Goal: Information Seeking & Learning: Compare options

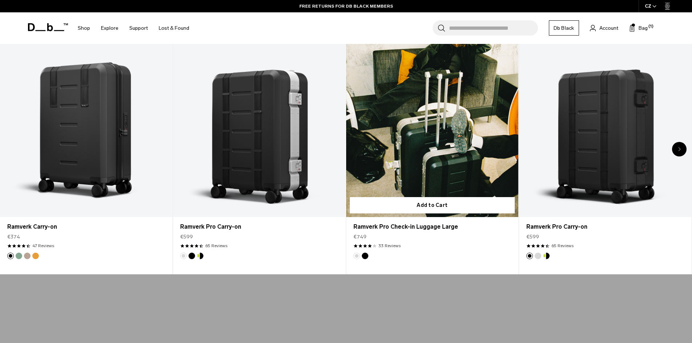
scroll to position [400, 0]
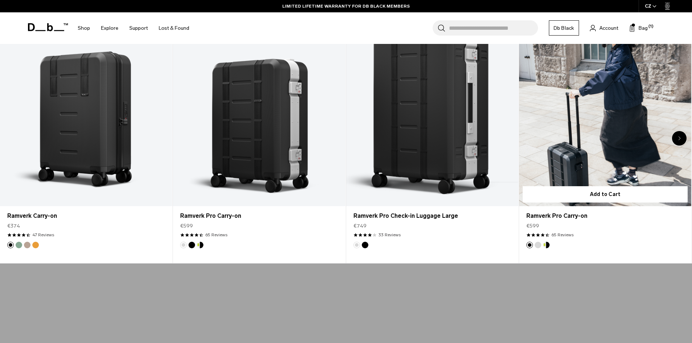
click at [620, 122] on link "Ramverk Pro Carry-on" at bounding box center [605, 110] width 172 height 191
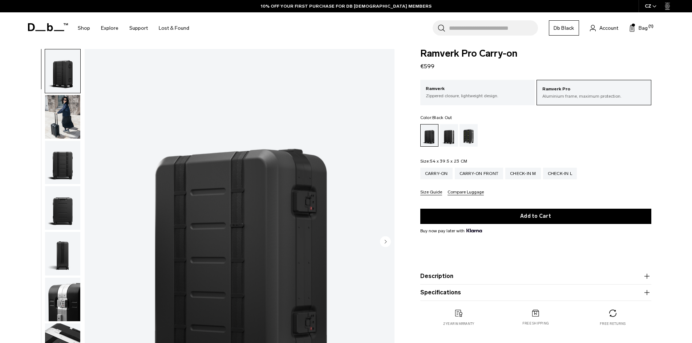
scroll to position [109, 0]
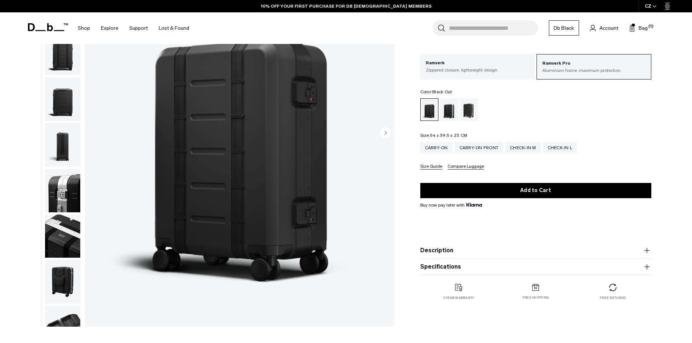
click at [246, 118] on img "1 / 14" at bounding box center [240, 133] width 310 height 387
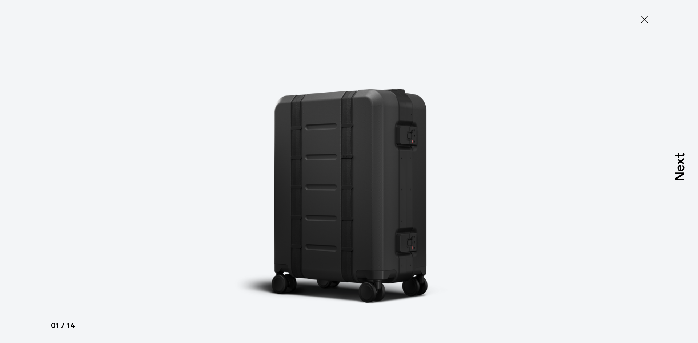
click at [335, 132] on img at bounding box center [348, 171] width 327 height 343
click at [647, 16] on icon at bounding box center [644, 19] width 12 height 12
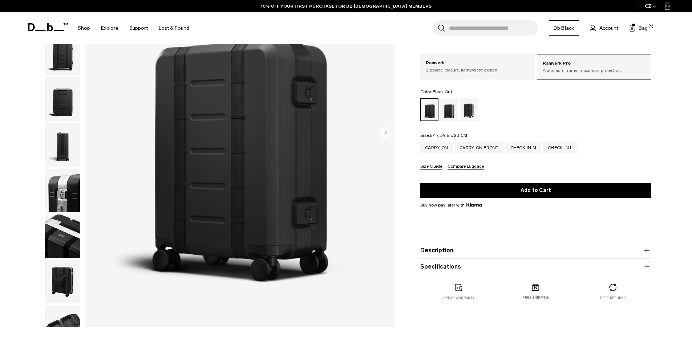
click at [59, 137] on img "button" at bounding box center [62, 145] width 35 height 44
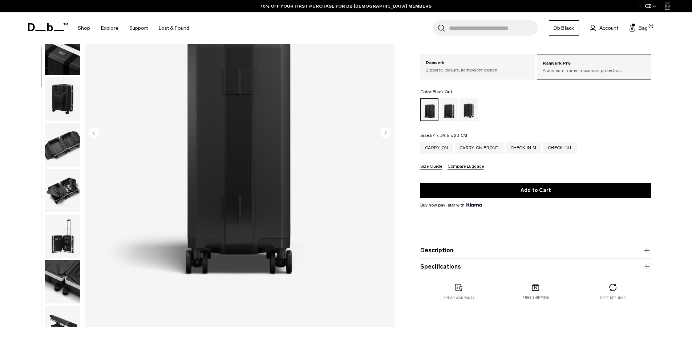
click at [68, 129] on img "button" at bounding box center [62, 145] width 35 height 44
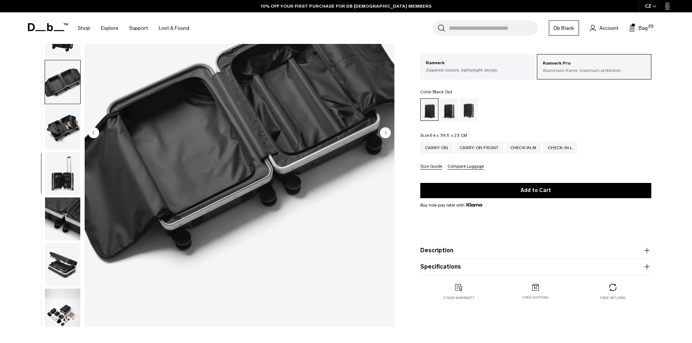
scroll to position [251, 0]
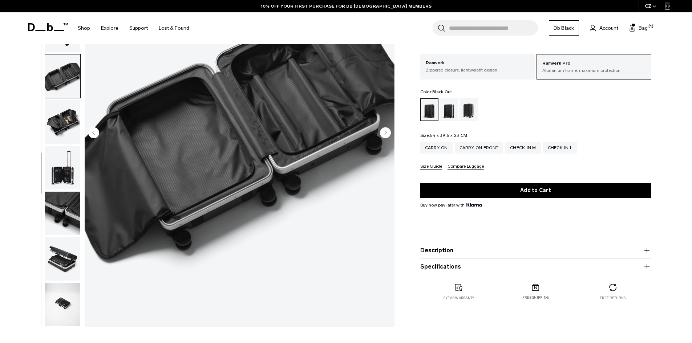
click at [71, 172] on img "button" at bounding box center [62, 168] width 35 height 44
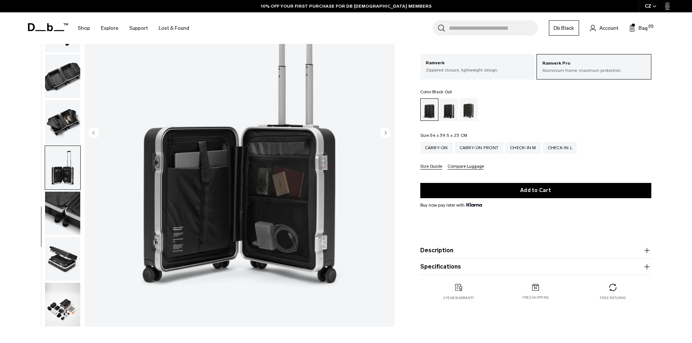
click at [61, 273] on img "button" at bounding box center [62, 259] width 35 height 44
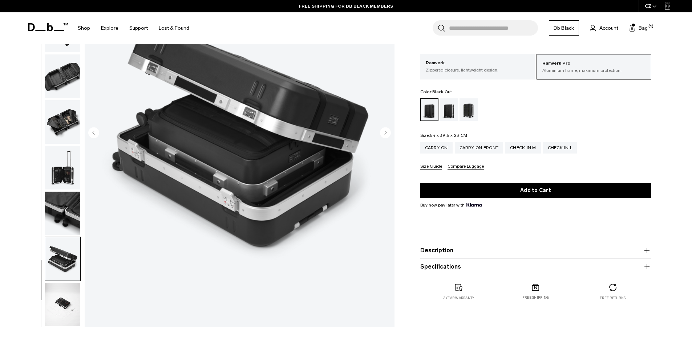
click at [66, 308] on img "button" at bounding box center [62, 305] width 35 height 44
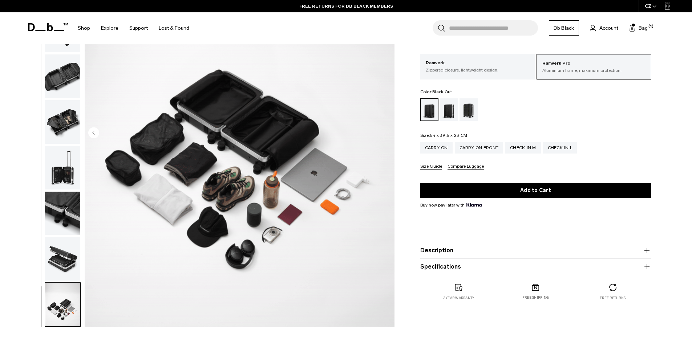
click at [68, 166] on img "button" at bounding box center [62, 168] width 35 height 44
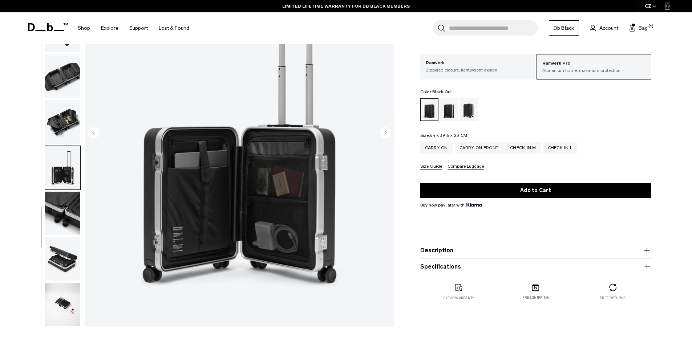
click at [65, 217] on img "button" at bounding box center [62, 214] width 35 height 44
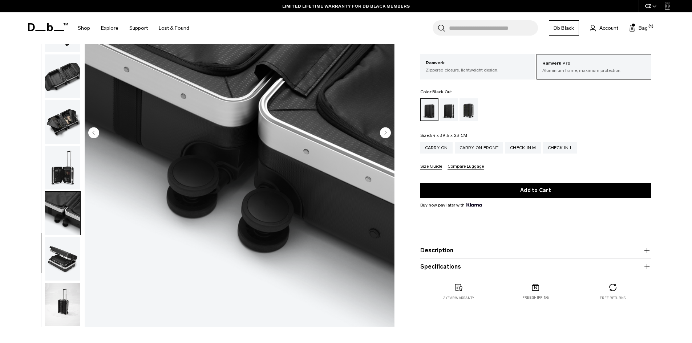
click at [72, 256] on img "button" at bounding box center [62, 259] width 35 height 44
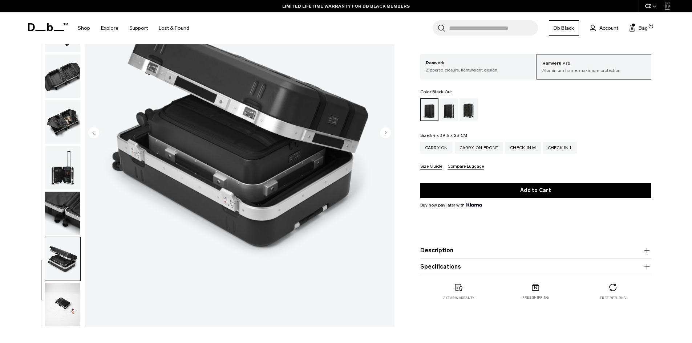
click at [57, 306] on img "button" at bounding box center [62, 305] width 35 height 44
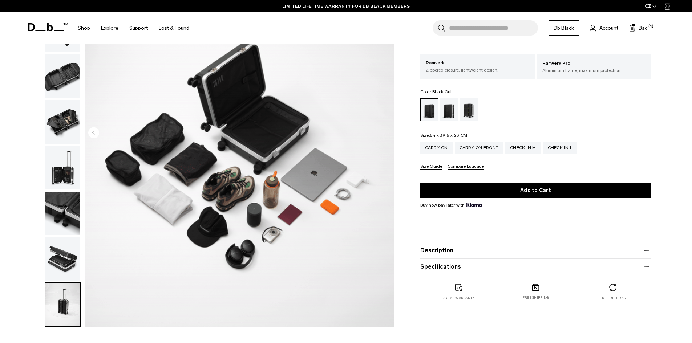
click at [68, 276] on img "button" at bounding box center [62, 259] width 35 height 44
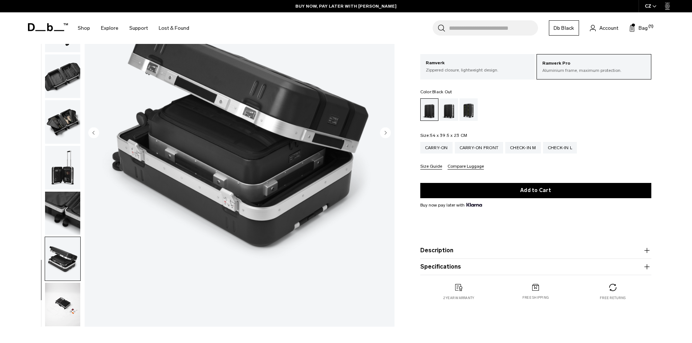
click at [66, 187] on img "button" at bounding box center [62, 168] width 35 height 44
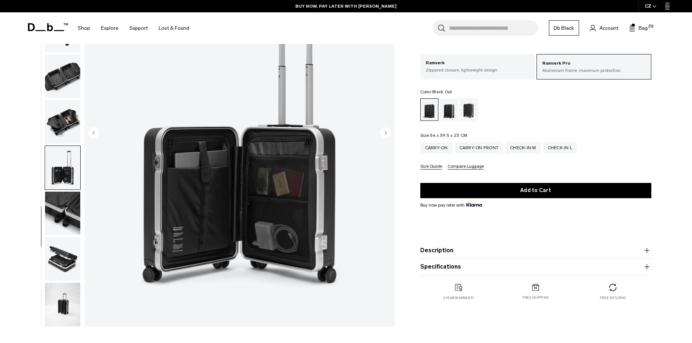
click at [60, 130] on img "button" at bounding box center [62, 122] width 35 height 44
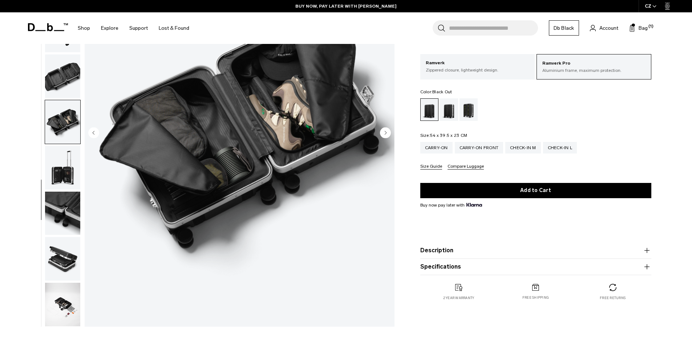
click at [56, 83] on img "button" at bounding box center [62, 77] width 35 height 44
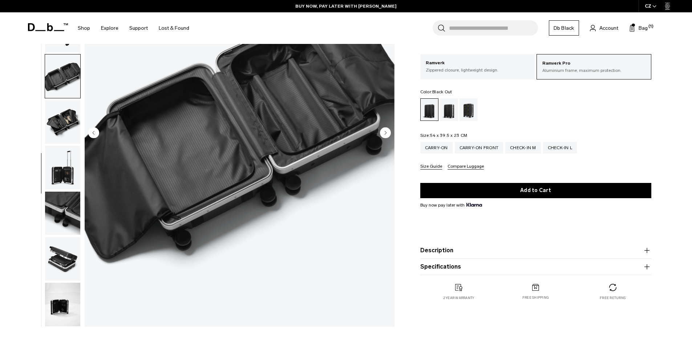
click at [57, 125] on img "button" at bounding box center [62, 122] width 35 height 44
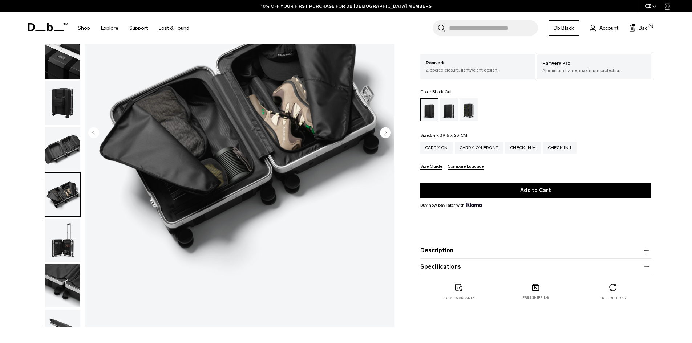
click at [53, 158] on img "button" at bounding box center [62, 149] width 35 height 44
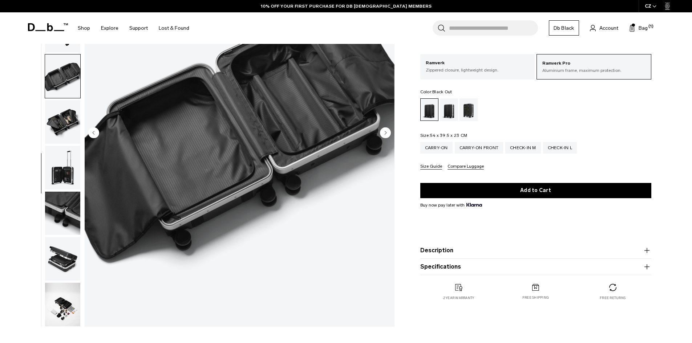
click at [62, 54] on ul at bounding box center [63, 133] width 36 height 387
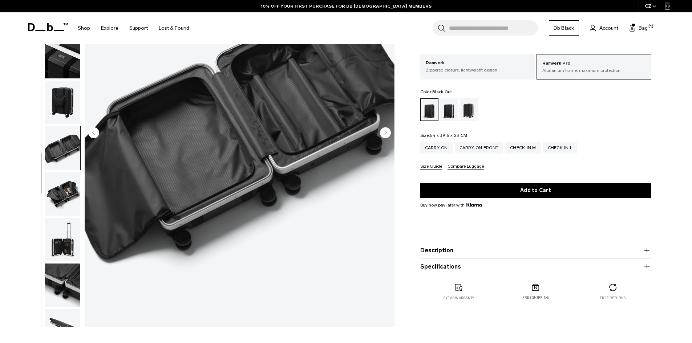
scroll to position [179, 0]
click at [64, 130] on img "button" at bounding box center [62, 149] width 35 height 44
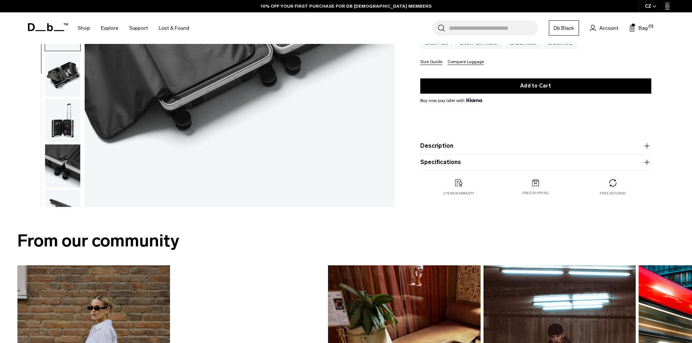
scroll to position [291, 0]
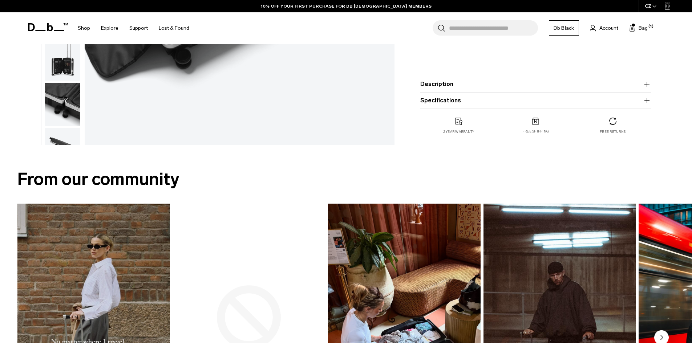
click at [435, 86] on button "Description" at bounding box center [535, 84] width 231 height 9
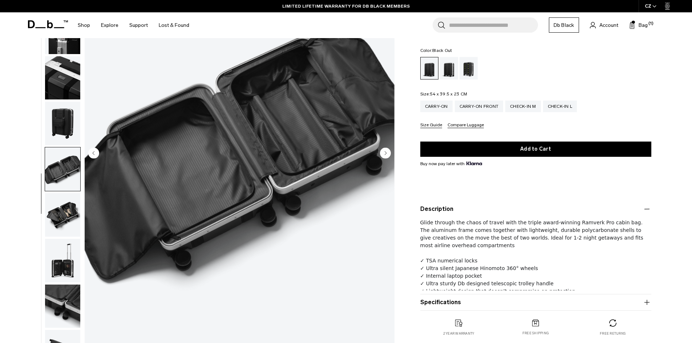
scroll to position [0, 0]
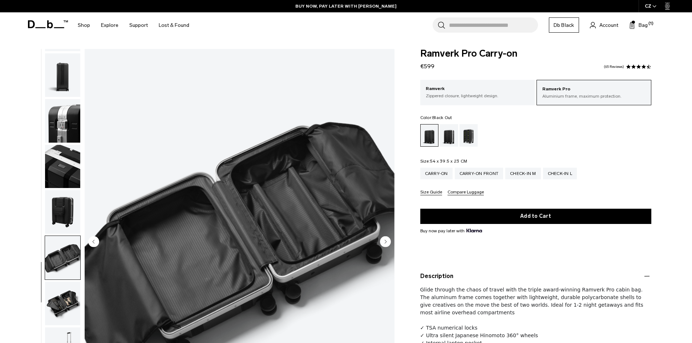
drag, startPoint x: 440, startPoint y: 69, endPoint x: 419, endPoint y: 68, distance: 21.8
click at [419, 68] on div "Ramverk Pro Carry-on €599 4.5 star rating 65 Reviews Ramverk Pro Aluminium fram…" at bounding box center [536, 233] width 275 height 369
copy span "€599"
click at [70, 122] on img "button" at bounding box center [62, 121] width 35 height 44
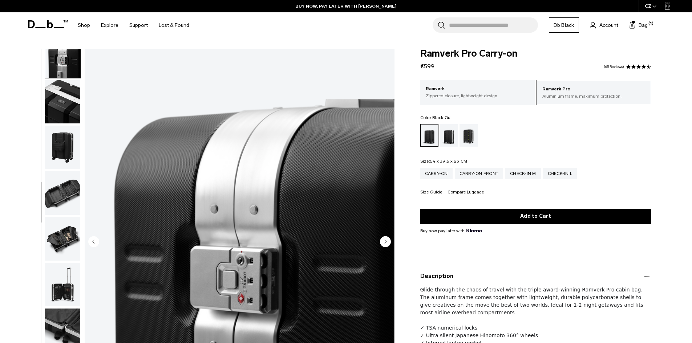
scroll to position [251, 0]
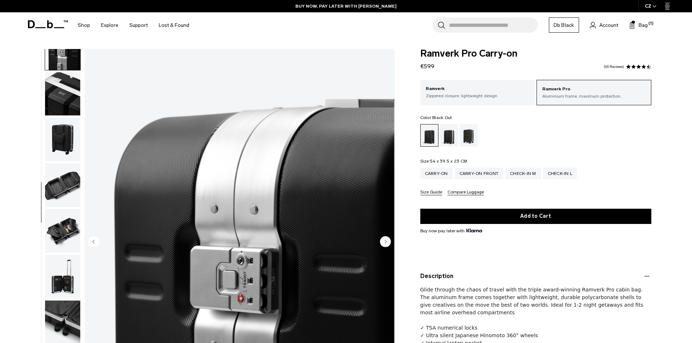
click at [565, 129] on ul at bounding box center [535, 135] width 231 height 23
click at [464, 68] on div "Ramverk Pro Carry-on €599 4.5 star rating 65 Reviews" at bounding box center [535, 60] width 231 height 22
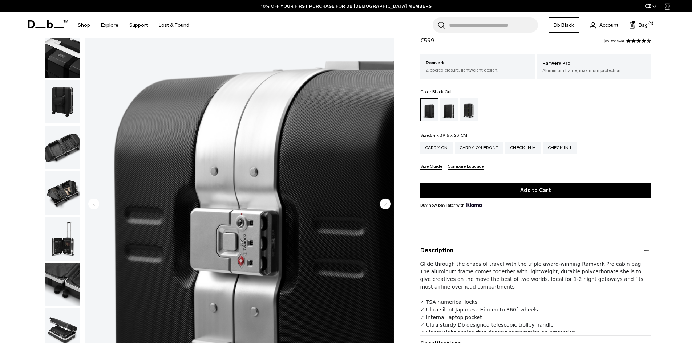
scroll to position [36, 0]
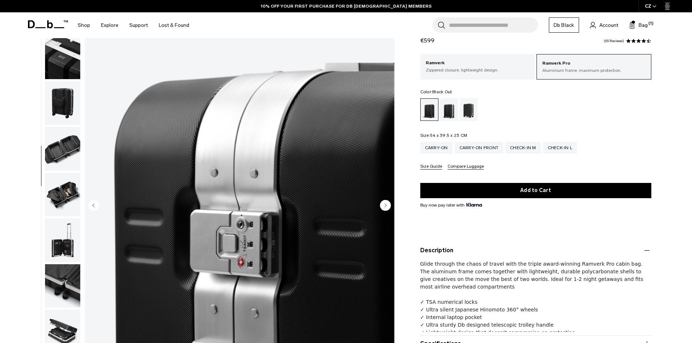
click at [384, 203] on circle "Next slide" at bounding box center [385, 205] width 11 height 11
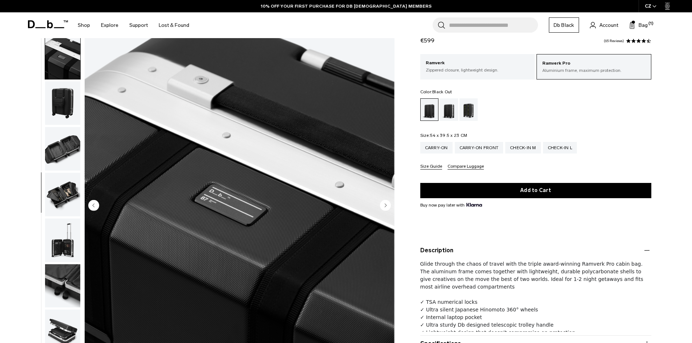
click at [387, 207] on circle "Next slide" at bounding box center [385, 205] width 11 height 11
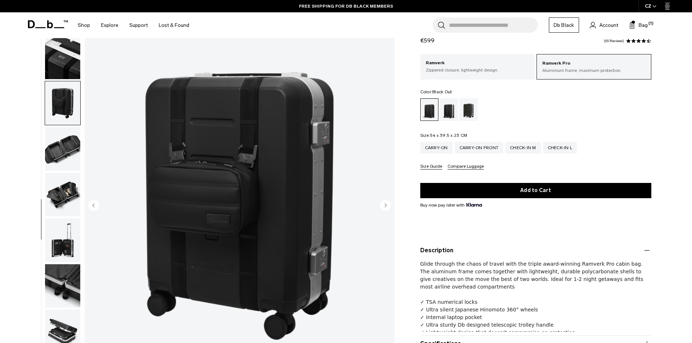
click at [384, 201] on circle "Next slide" at bounding box center [385, 205] width 11 height 11
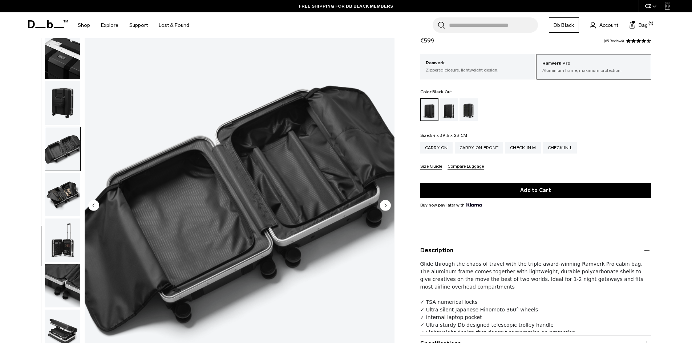
click at [384, 201] on circle "Next slide" at bounding box center [385, 205] width 11 height 11
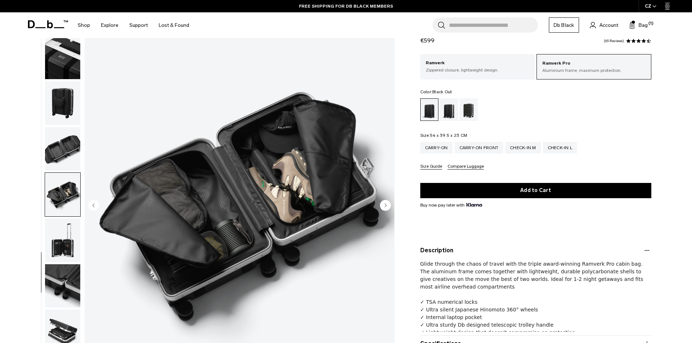
click at [384, 201] on circle "Next slide" at bounding box center [385, 205] width 11 height 11
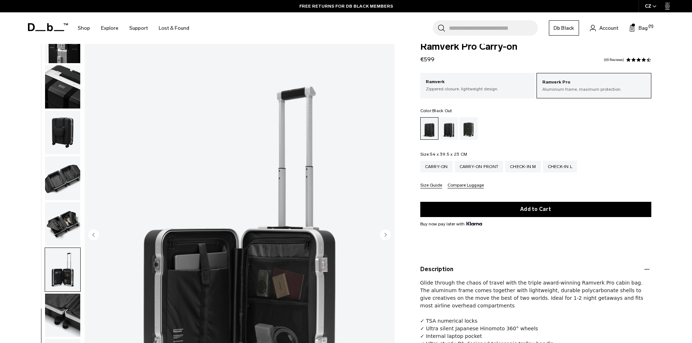
scroll to position [0, 0]
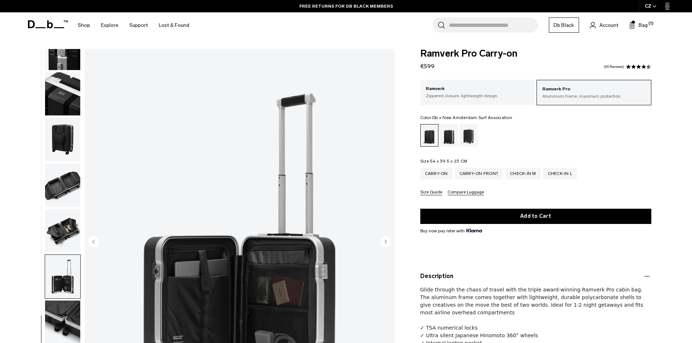
click at [468, 140] on div "Db x New Amsterdam Surf Association" at bounding box center [469, 135] width 19 height 23
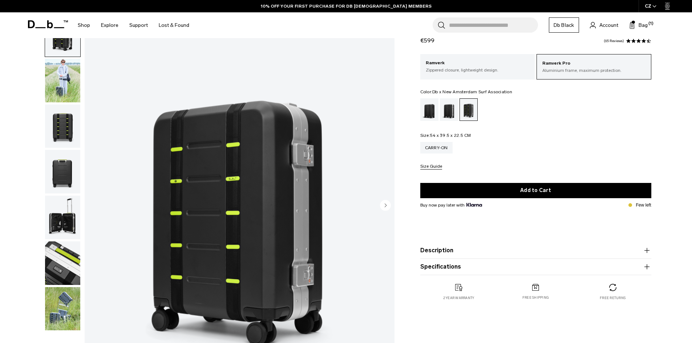
click at [69, 85] on img "button" at bounding box center [62, 81] width 35 height 44
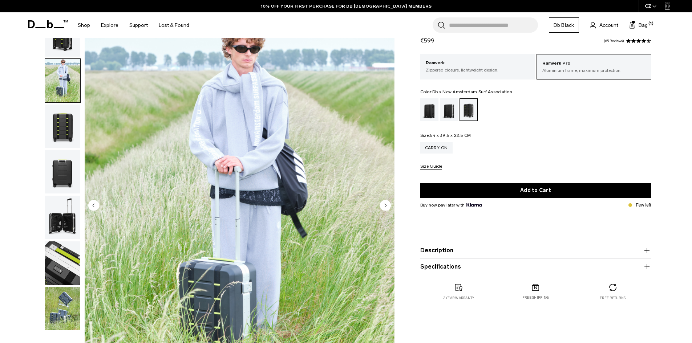
drag, startPoint x: 20, startPoint y: 122, endPoint x: 42, endPoint y: 172, distance: 54.9
click at [23, 135] on div "02 / 07 New" at bounding box center [208, 208] width 379 height 391
click at [54, 253] on img "button" at bounding box center [62, 264] width 35 height 44
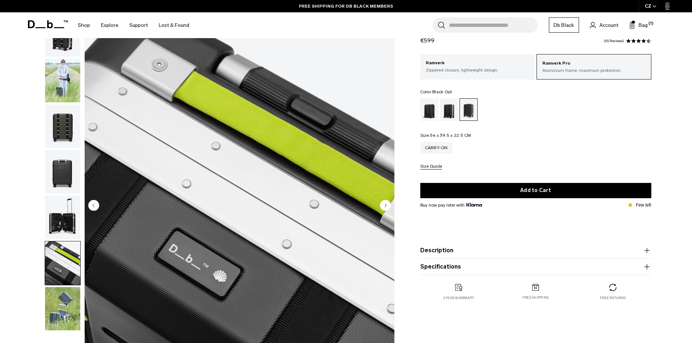
click at [429, 114] on div "Black Out" at bounding box center [429, 109] width 19 height 23
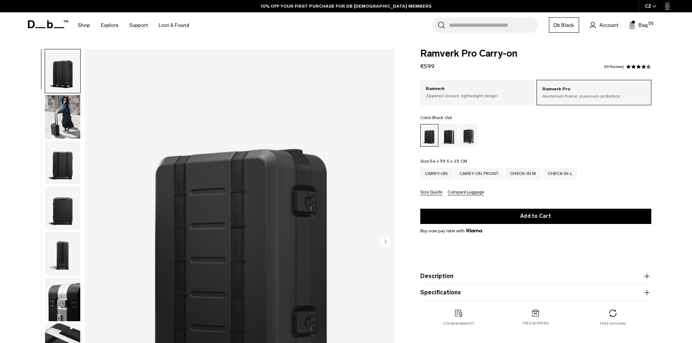
click at [72, 108] on img "button" at bounding box center [62, 117] width 35 height 44
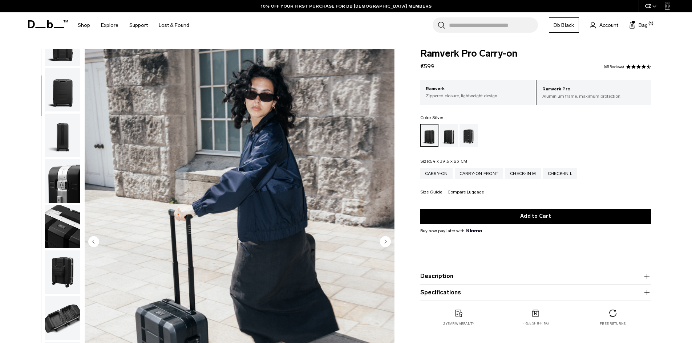
click at [451, 134] on div "Silver" at bounding box center [449, 135] width 19 height 23
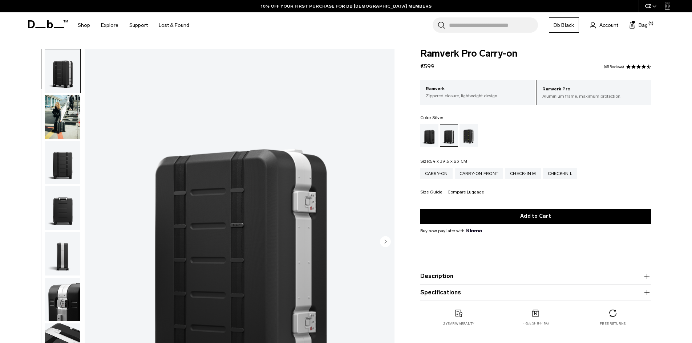
click at [71, 73] on img "button" at bounding box center [62, 71] width 35 height 44
click at [68, 225] on img "button" at bounding box center [62, 208] width 35 height 44
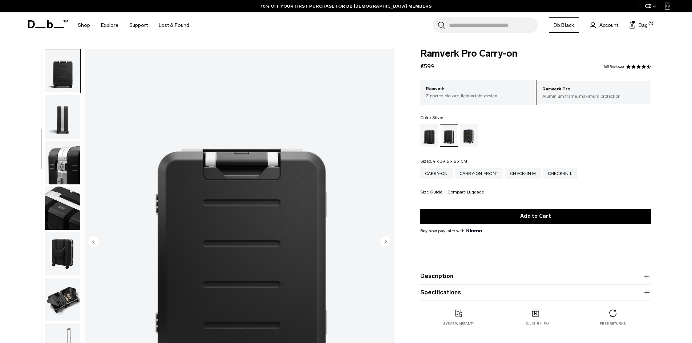
click at [67, 246] on img "button" at bounding box center [62, 254] width 35 height 44
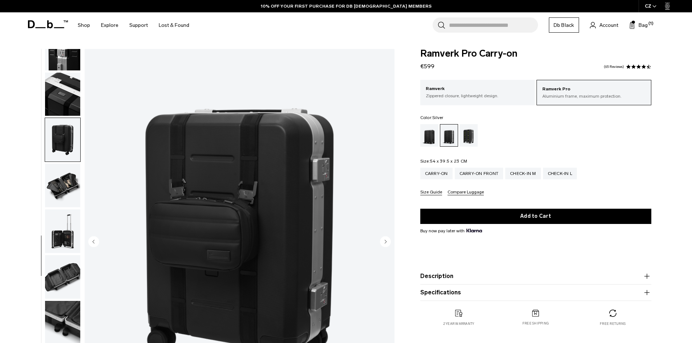
scroll to position [251, 0]
click at [67, 246] on img "button" at bounding box center [62, 231] width 35 height 44
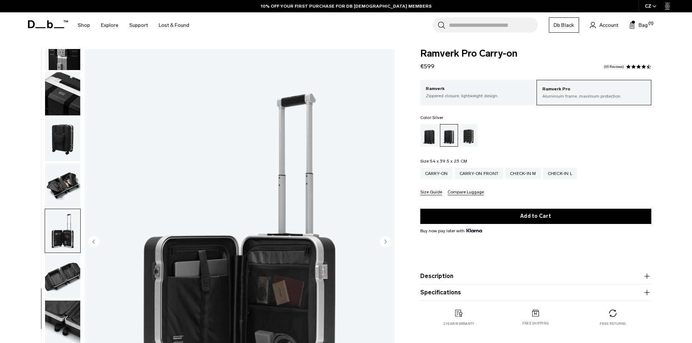
click at [69, 273] on img "button" at bounding box center [62, 277] width 35 height 44
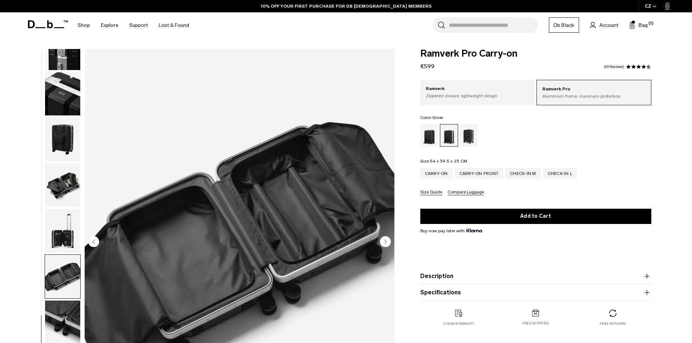
click at [80, 169] on button "button" at bounding box center [63, 185] width 36 height 44
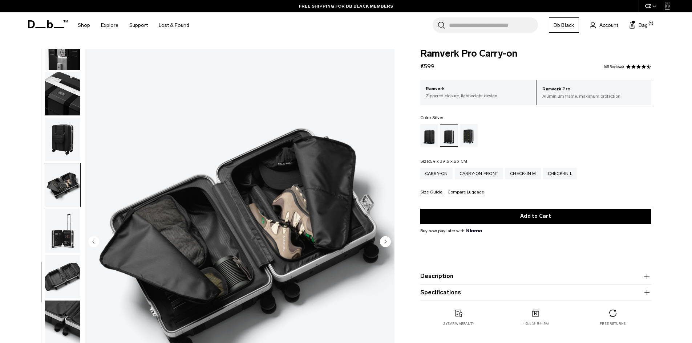
click at [57, 120] on img "button" at bounding box center [62, 140] width 35 height 44
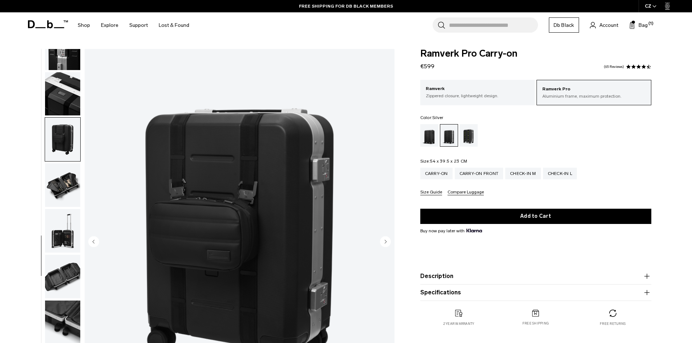
click at [68, 96] on img "button" at bounding box center [62, 94] width 35 height 44
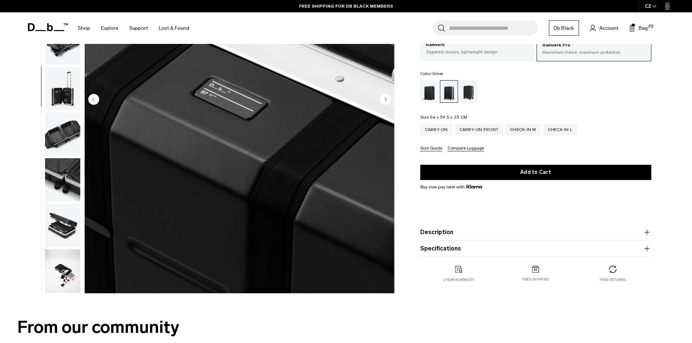
scroll to position [182, 0]
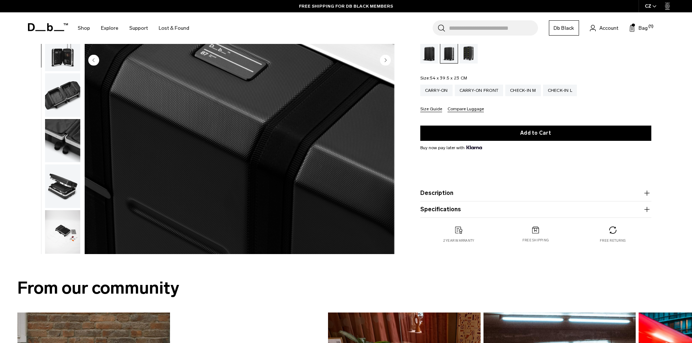
click at [73, 233] on img "button" at bounding box center [62, 232] width 35 height 44
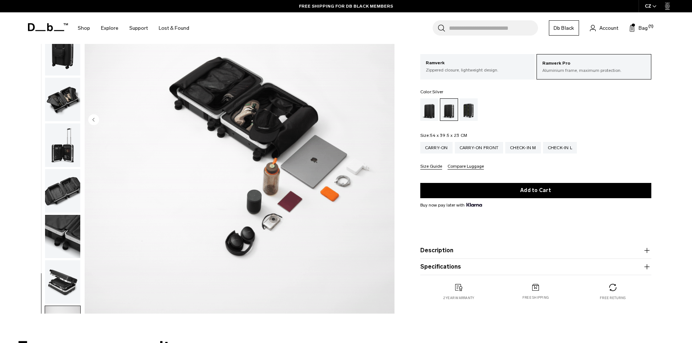
scroll to position [109, 0]
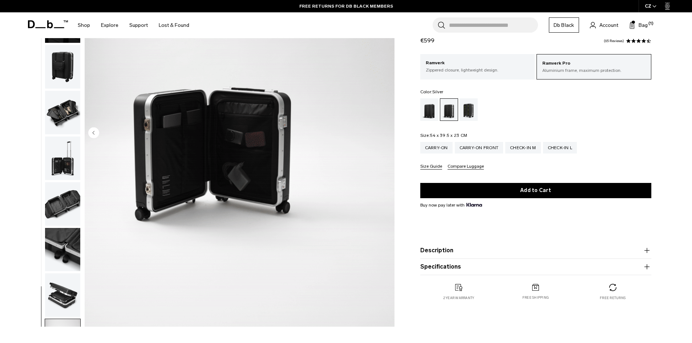
click at [59, 161] on img "button" at bounding box center [62, 159] width 35 height 44
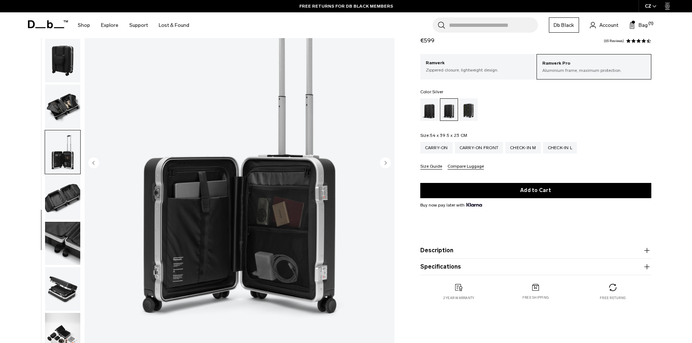
scroll to position [73, 0]
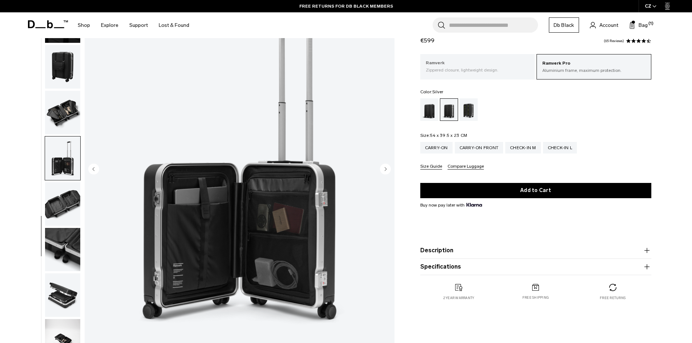
click at [472, 64] on p "Ramverk" at bounding box center [478, 63] width 104 height 7
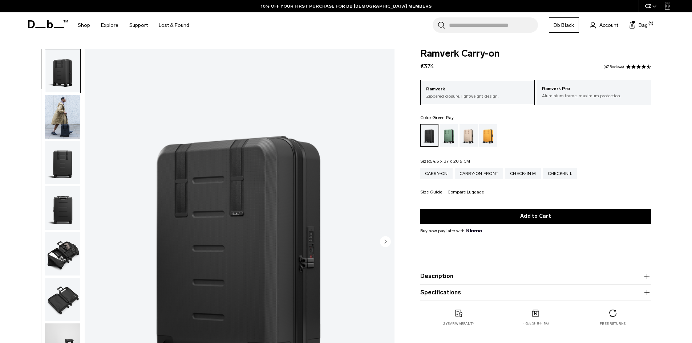
click at [454, 137] on div "Green Ray" at bounding box center [449, 135] width 19 height 23
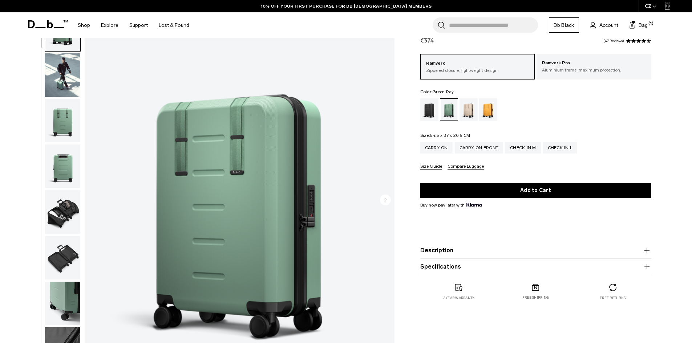
scroll to position [36, 0]
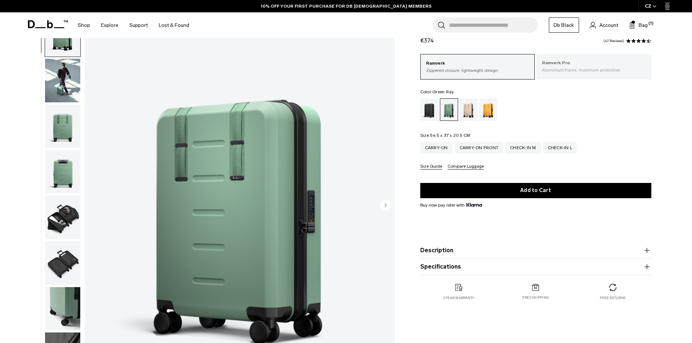
click at [544, 76] on div "Ramverk Pro Aluminium frame, maximum protection." at bounding box center [594, 66] width 115 height 25
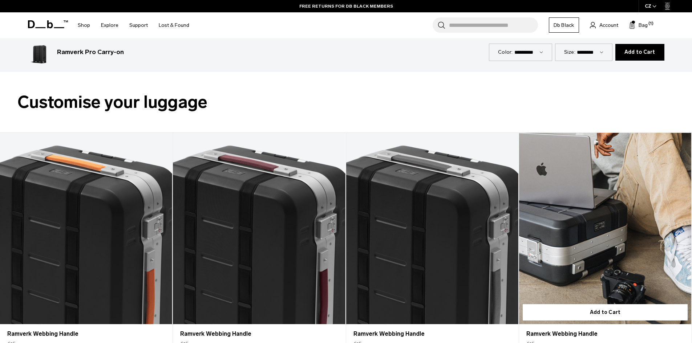
scroll to position [1381, 0]
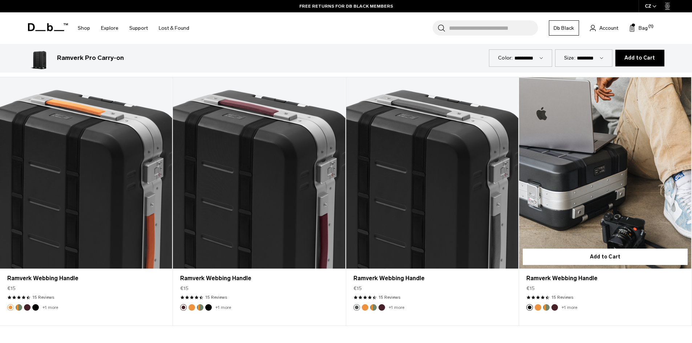
click at [545, 308] on button "Sage Green" at bounding box center [546, 307] width 7 height 7
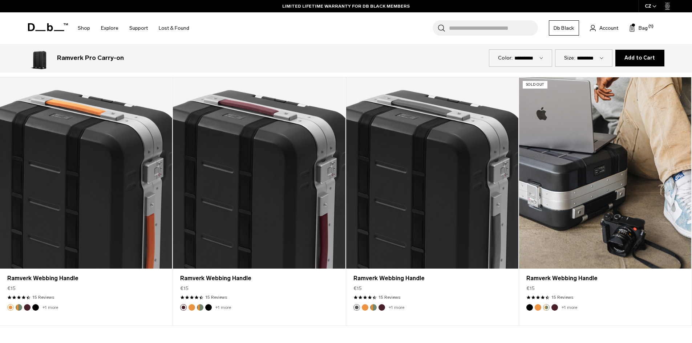
click at [538, 307] on button "Midnight Sun" at bounding box center [538, 307] width 7 height 7
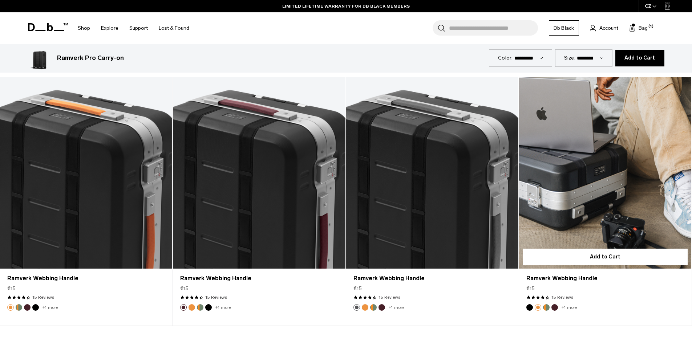
click at [567, 178] on link "Ramverk Webbing Handle Midnight Sun" at bounding box center [605, 172] width 172 height 191
